Goal: Task Accomplishment & Management: Manage account settings

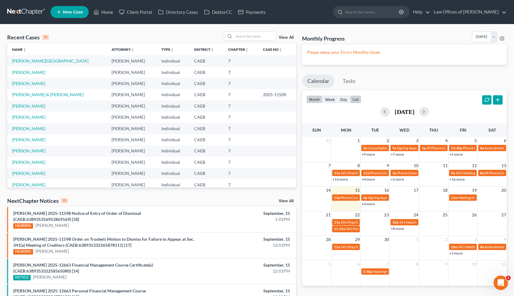
click at [357, 97] on button "list" at bounding box center [355, 99] width 11 height 8
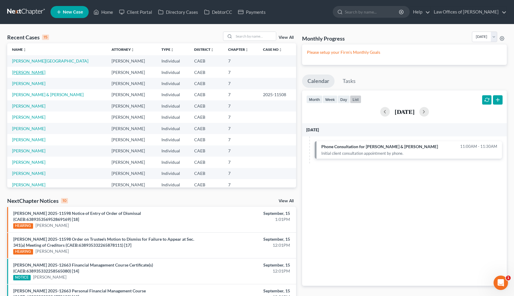
click at [35, 72] on link "Perez, Juan Carlos" at bounding box center [28, 72] width 33 height 5
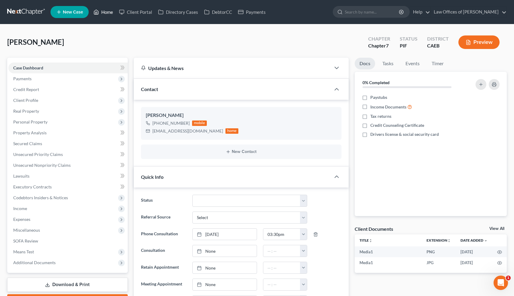
scroll to position [929, 0]
click at [106, 14] on link "Home" at bounding box center [104, 12] width 26 height 11
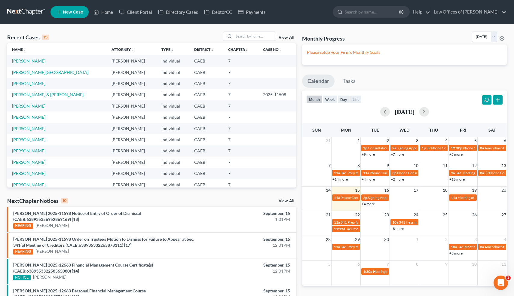
click at [37, 117] on link "Morales, Roman" at bounding box center [28, 117] width 33 height 5
select select "6"
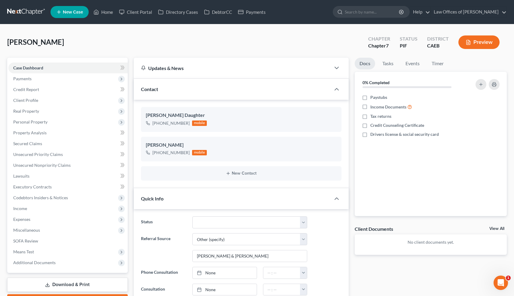
scroll to position [416, 0]
click at [107, 12] on link "Home" at bounding box center [104, 12] width 26 height 11
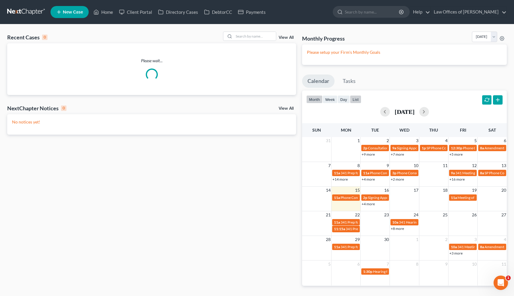
click at [356, 100] on button "list" at bounding box center [355, 99] width 11 height 8
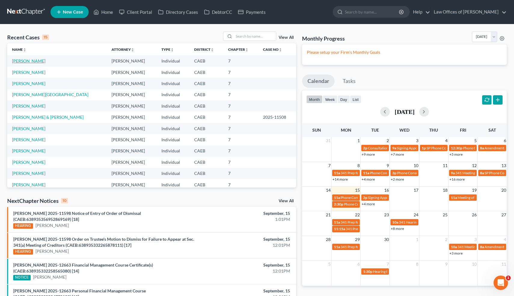
click at [34, 62] on link "Singer, Steve" at bounding box center [28, 60] width 33 height 5
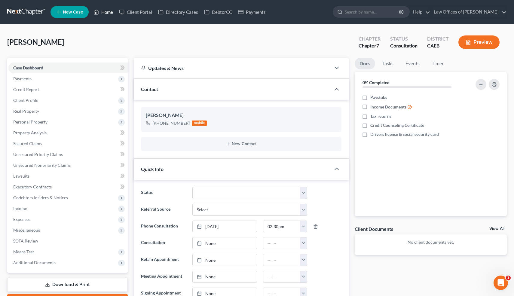
click at [109, 13] on link "Home" at bounding box center [104, 12] width 26 height 11
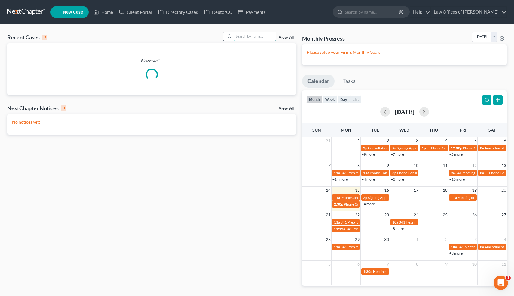
click at [252, 37] on input "search" at bounding box center [255, 36] width 42 height 9
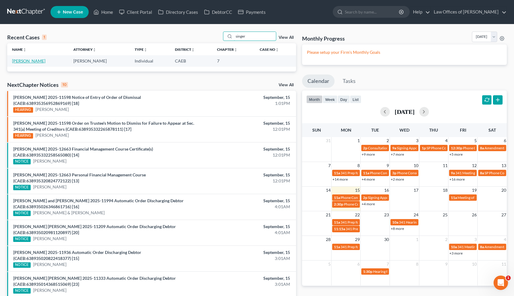
type input "singer"
click at [28, 62] on link "Singer, Steve" at bounding box center [28, 60] width 33 height 5
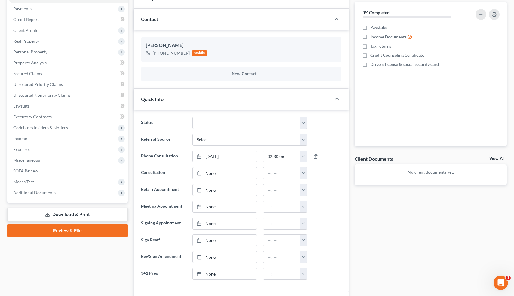
scroll to position [194, 0]
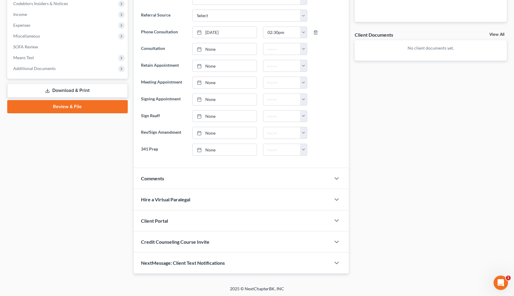
click at [246, 260] on div "NextMessage: Client Text Notifications" at bounding box center [232, 263] width 197 height 21
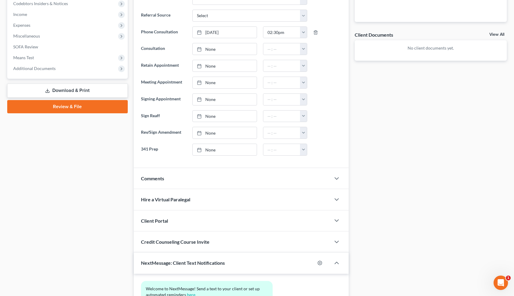
scroll to position [250, 0]
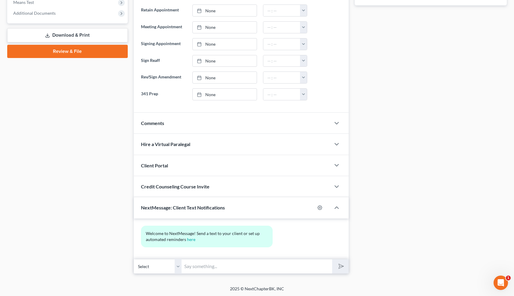
click at [237, 266] on input "text" at bounding box center [257, 266] width 151 height 15
type input "Hi-I just tried to call you for your free consultation. Let me know if you woul…"
click at [344, 264] on button "submit" at bounding box center [340, 267] width 17 height 14
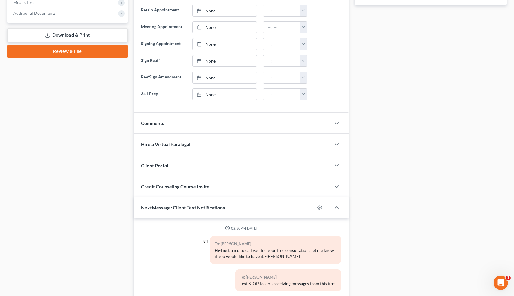
click at [156, 122] on span "Comments" at bounding box center [152, 123] width 23 height 6
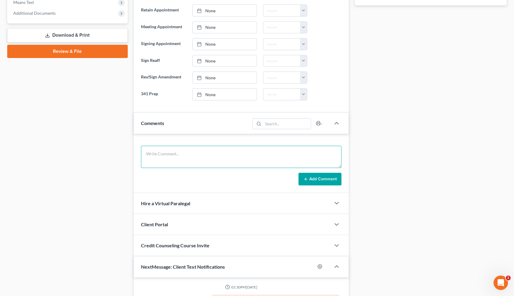
click at [167, 164] on textarea at bounding box center [241, 157] width 201 height 22
type textarea "Debts: 72k. Inc: 7000/mo. Not married. Culver City case."
click at [330, 179] on button "Add Comment" at bounding box center [320, 179] width 43 height 13
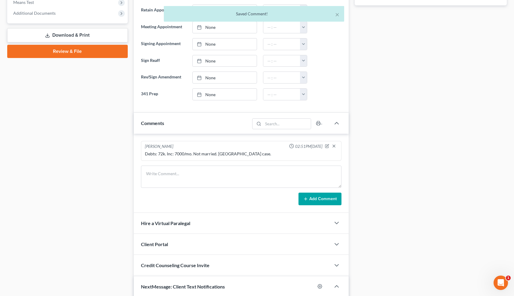
scroll to position [373, 0]
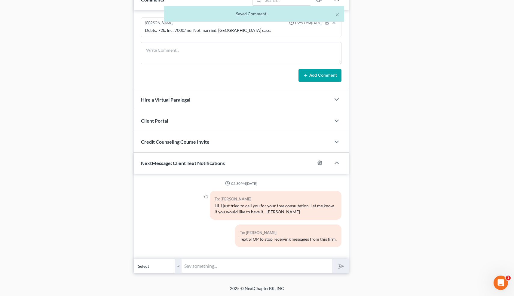
click at [232, 264] on input "text" at bounding box center [257, 266] width 151 height 15
click at [236, 264] on input "text" at bounding box center [257, 266] width 151 height 15
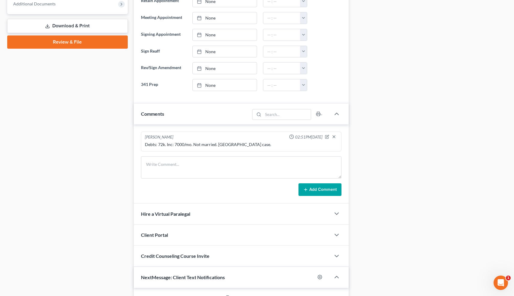
scroll to position [257, 0]
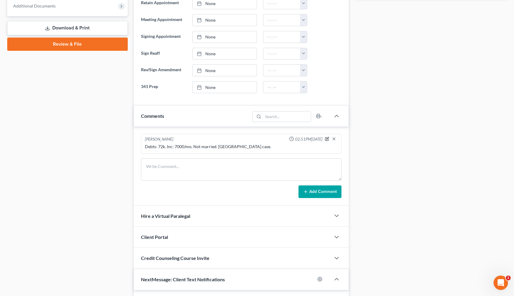
click at [327, 138] on icon "button" at bounding box center [328, 138] width 2 height 2
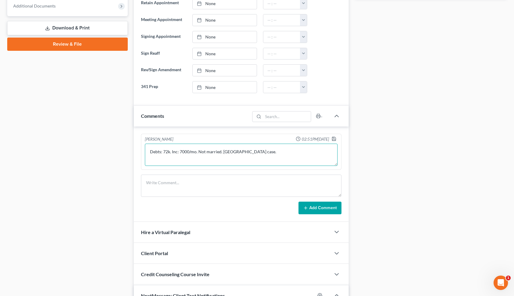
click at [270, 150] on textarea "Debts: 72k. Inc: 7000/mo. Not married. Culver City case." at bounding box center [241, 155] width 193 height 22
type textarea "Debts: 72k. Inc: 7000/mo. Not married. Culver City case. Will text me his gross."
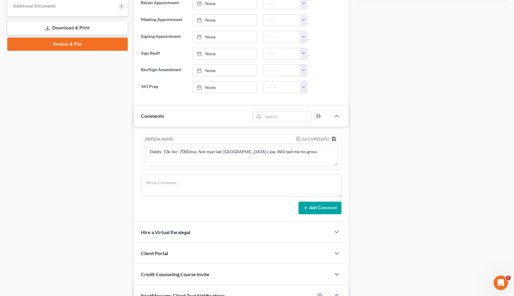
click at [334, 138] on polyline "button" at bounding box center [334, 137] width 2 height 1
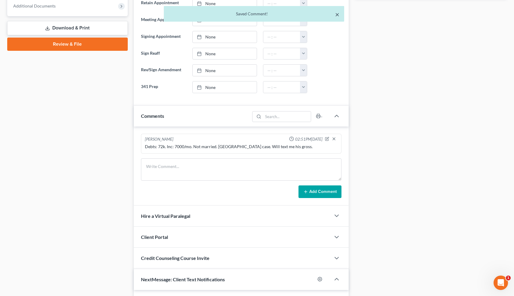
click at [337, 14] on button "×" at bounding box center [337, 14] width 4 height 7
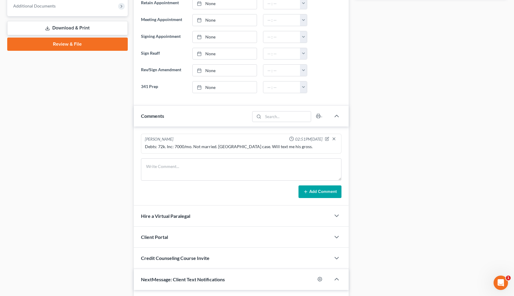
click at [119, 107] on div "Case Dashboard Payments Invoices Payments Payments Credit Report Client Profile" at bounding box center [67, 95] width 127 height 589
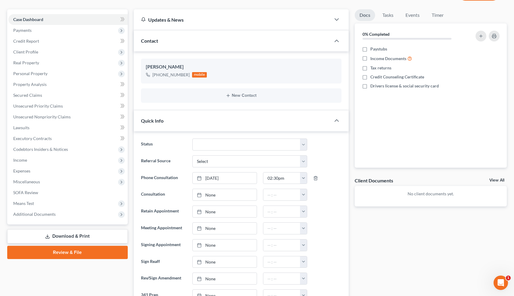
scroll to position [0, 0]
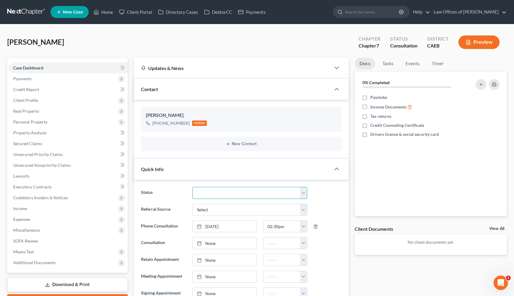
click at [241, 194] on select "Cancelled/Refund Closed Consultation Declined Discharged Filed Income Check In …" at bounding box center [250, 193] width 115 height 12
select select "10"
click at [193, 187] on select "Cancelled/Refund Closed Consultation Declined Discharged Filed Income Check In …" at bounding box center [250, 193] width 115 height 12
click at [109, 11] on link "Home" at bounding box center [104, 12] width 26 height 11
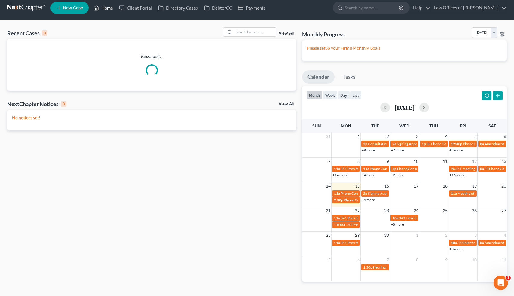
scroll to position [5, 0]
